Goal: Task Accomplishment & Management: Manage account settings

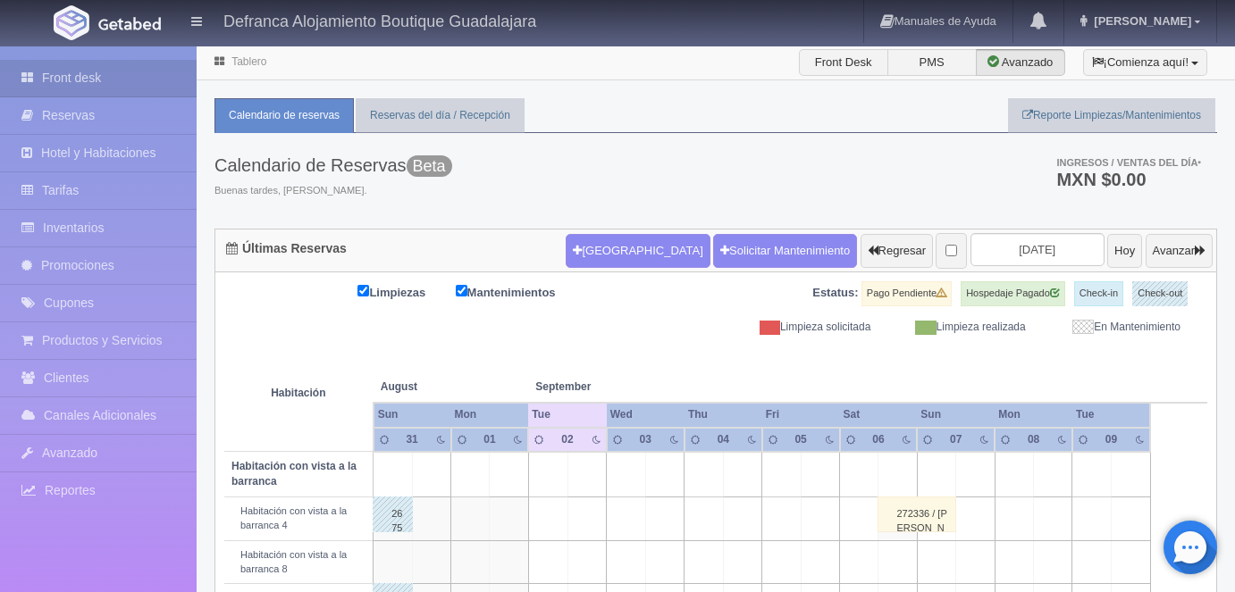
scroll to position [115, 0]
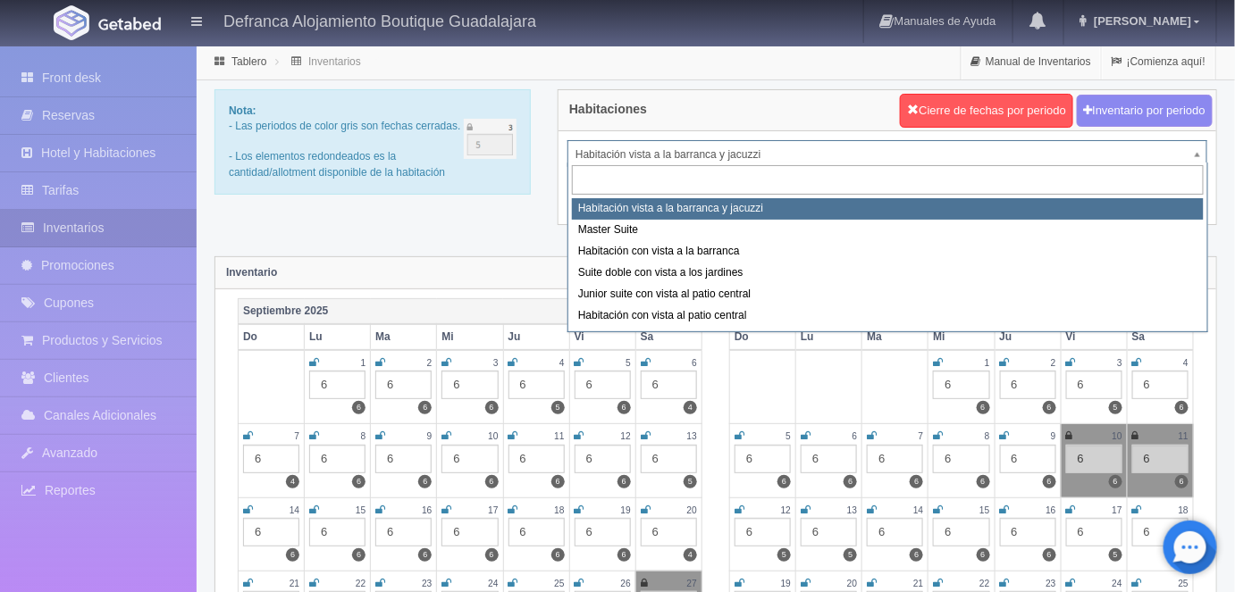
select select "1379"
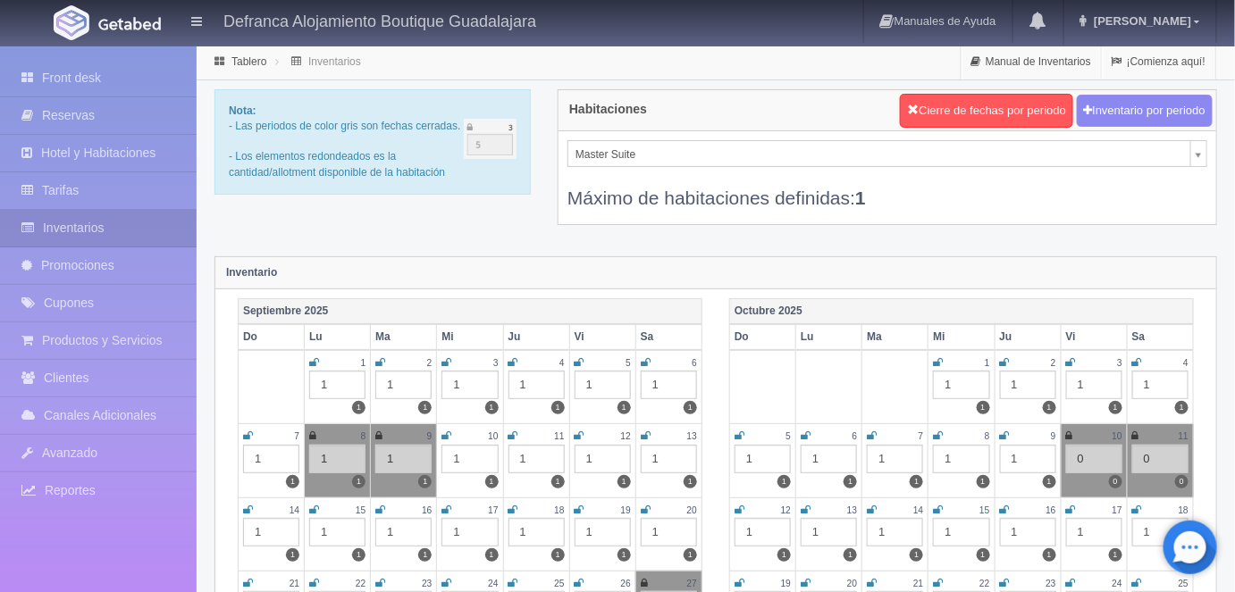
click at [312, 433] on icon at bounding box center [312, 436] width 7 height 11
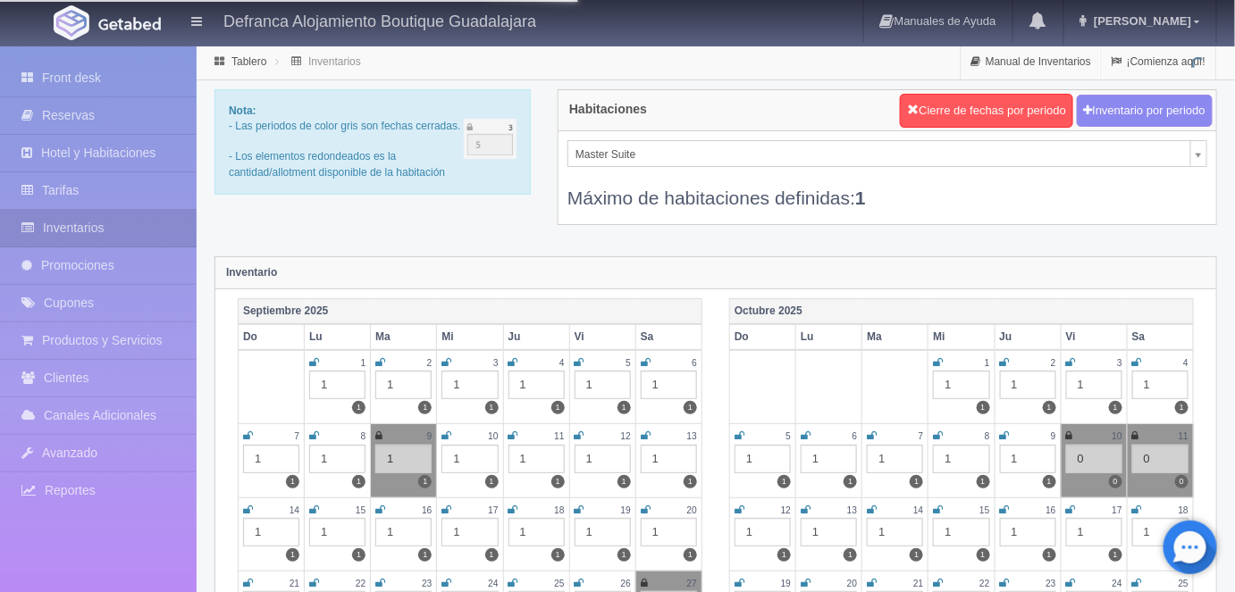
click at [382, 431] on icon at bounding box center [378, 436] width 7 height 11
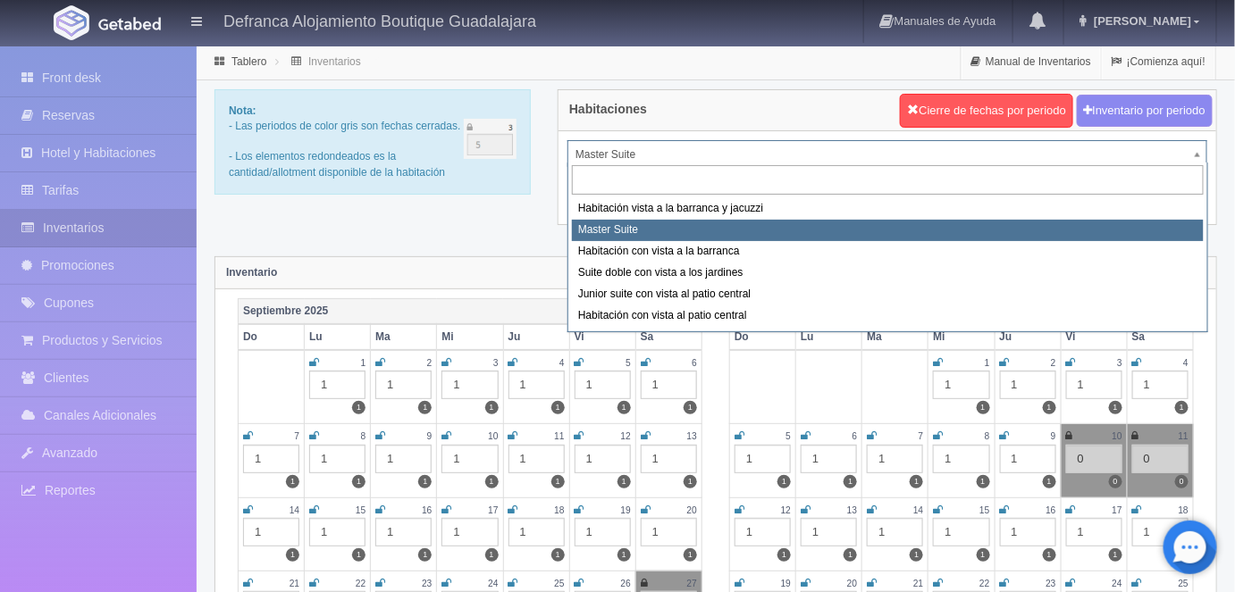
select select "1388"
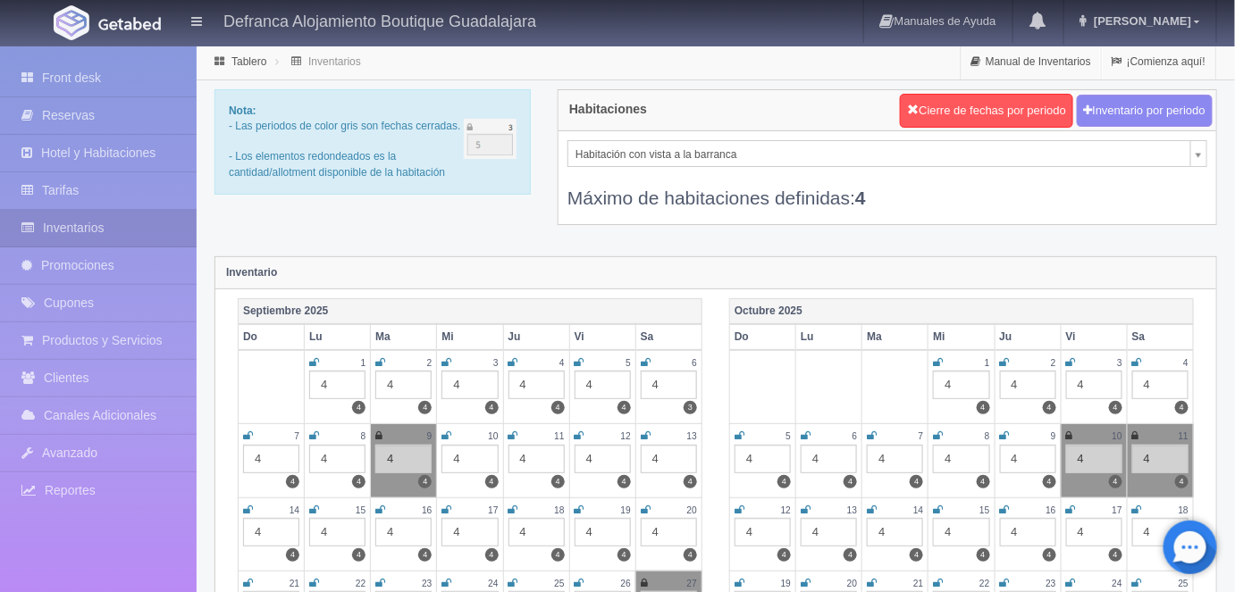
click at [379, 432] on icon at bounding box center [378, 436] width 7 height 11
select select "1389"
click at [315, 431] on icon at bounding box center [312, 436] width 7 height 11
click at [379, 433] on icon at bounding box center [378, 436] width 7 height 11
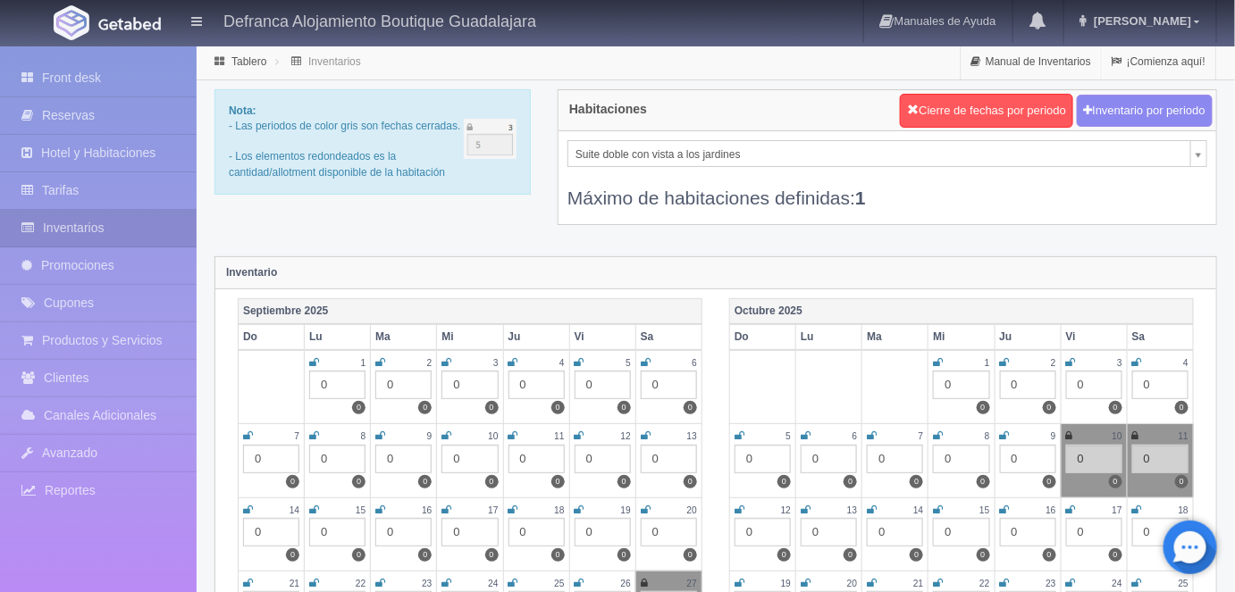
select select "1399"
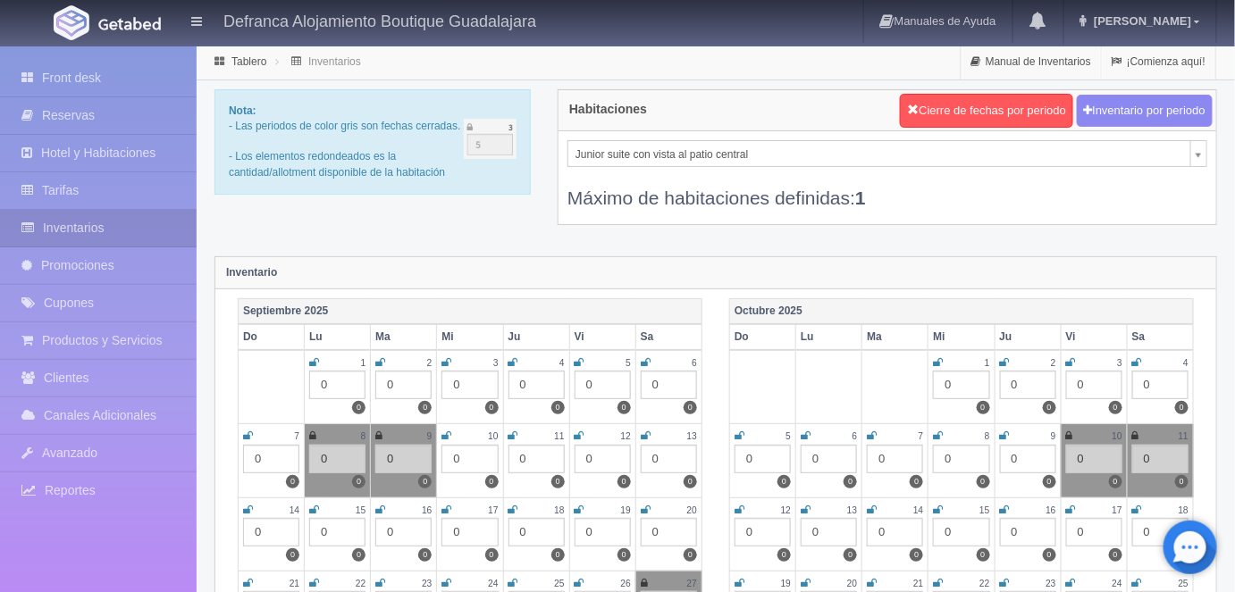
click at [314, 433] on icon at bounding box center [312, 436] width 7 height 11
click at [379, 433] on icon at bounding box center [378, 436] width 7 height 11
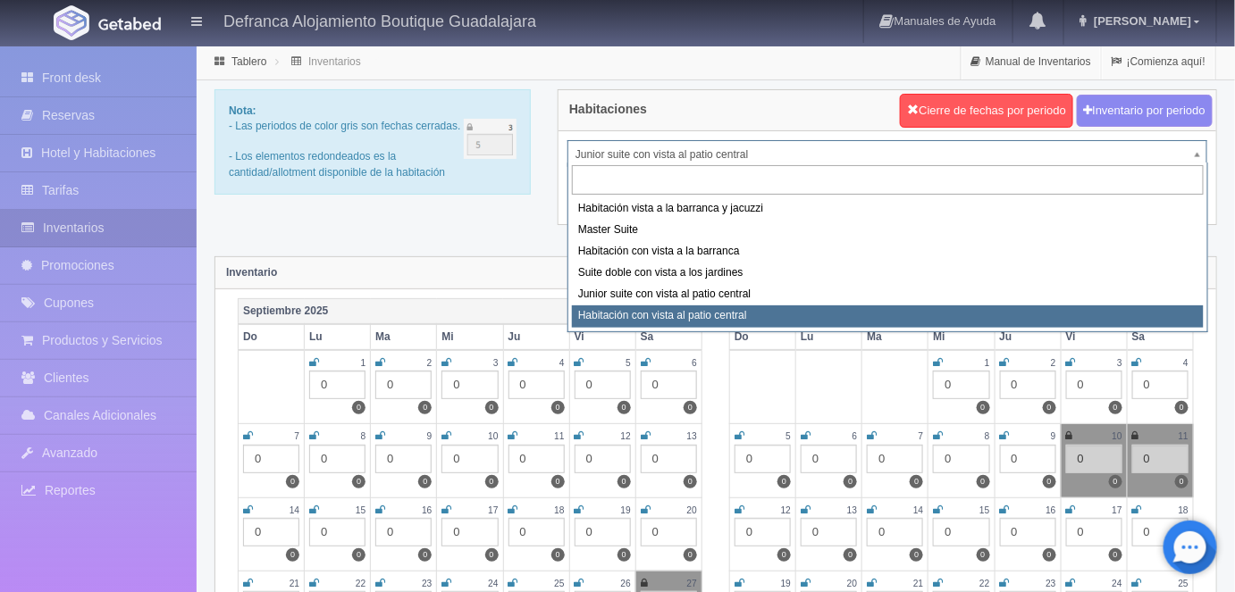
select select "1401"
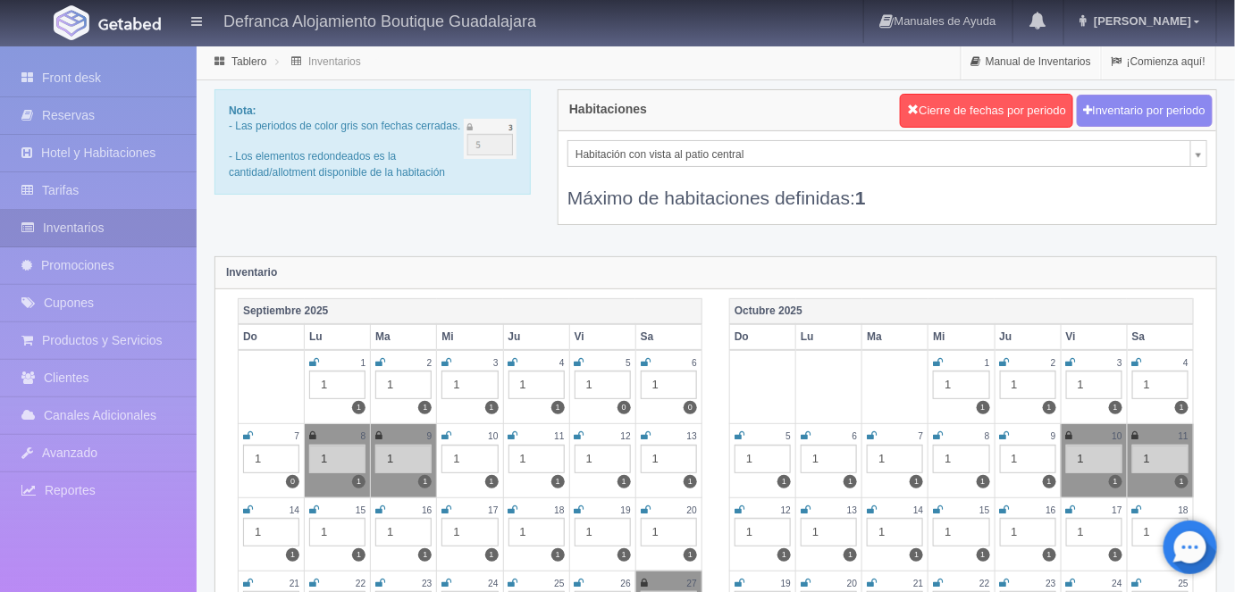
click at [315, 433] on icon at bounding box center [312, 436] width 7 height 11
click at [381, 433] on icon at bounding box center [378, 436] width 7 height 11
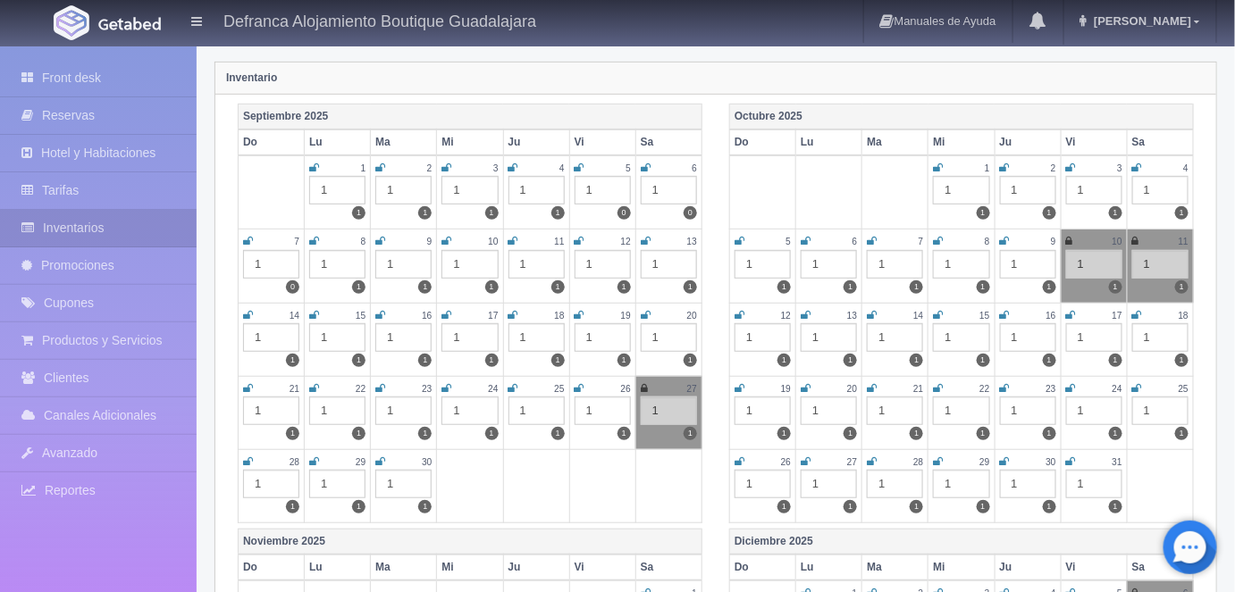
scroll to position [146, 0]
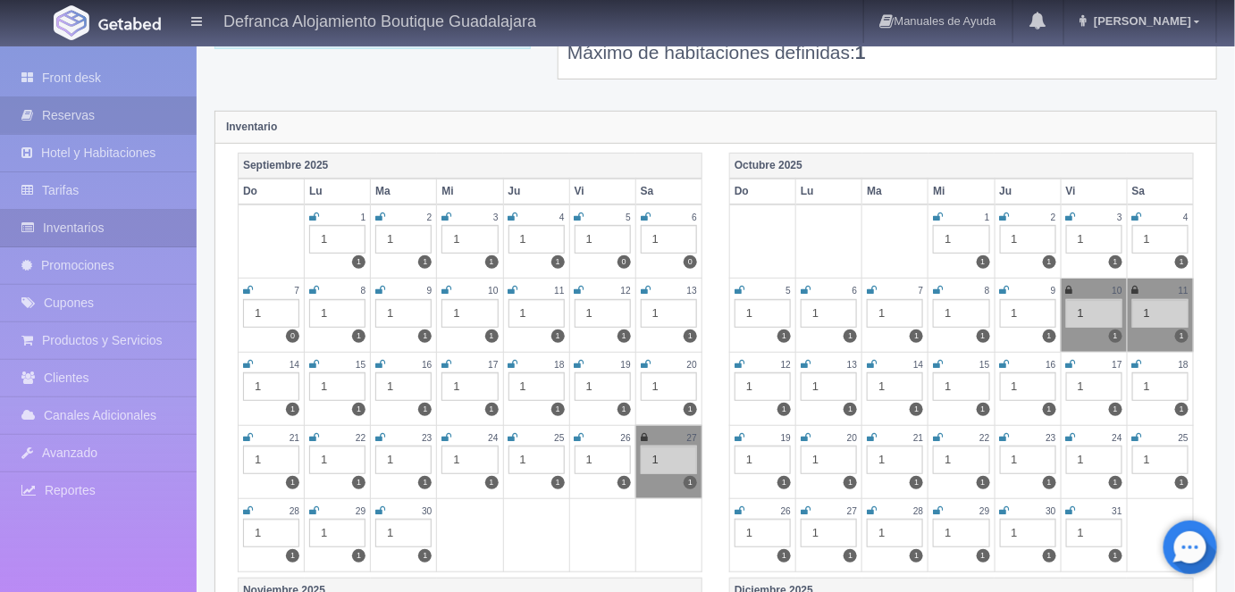
click at [71, 113] on link "Reservas" at bounding box center [98, 115] width 197 height 37
